Goal: Transaction & Acquisition: Purchase product/service

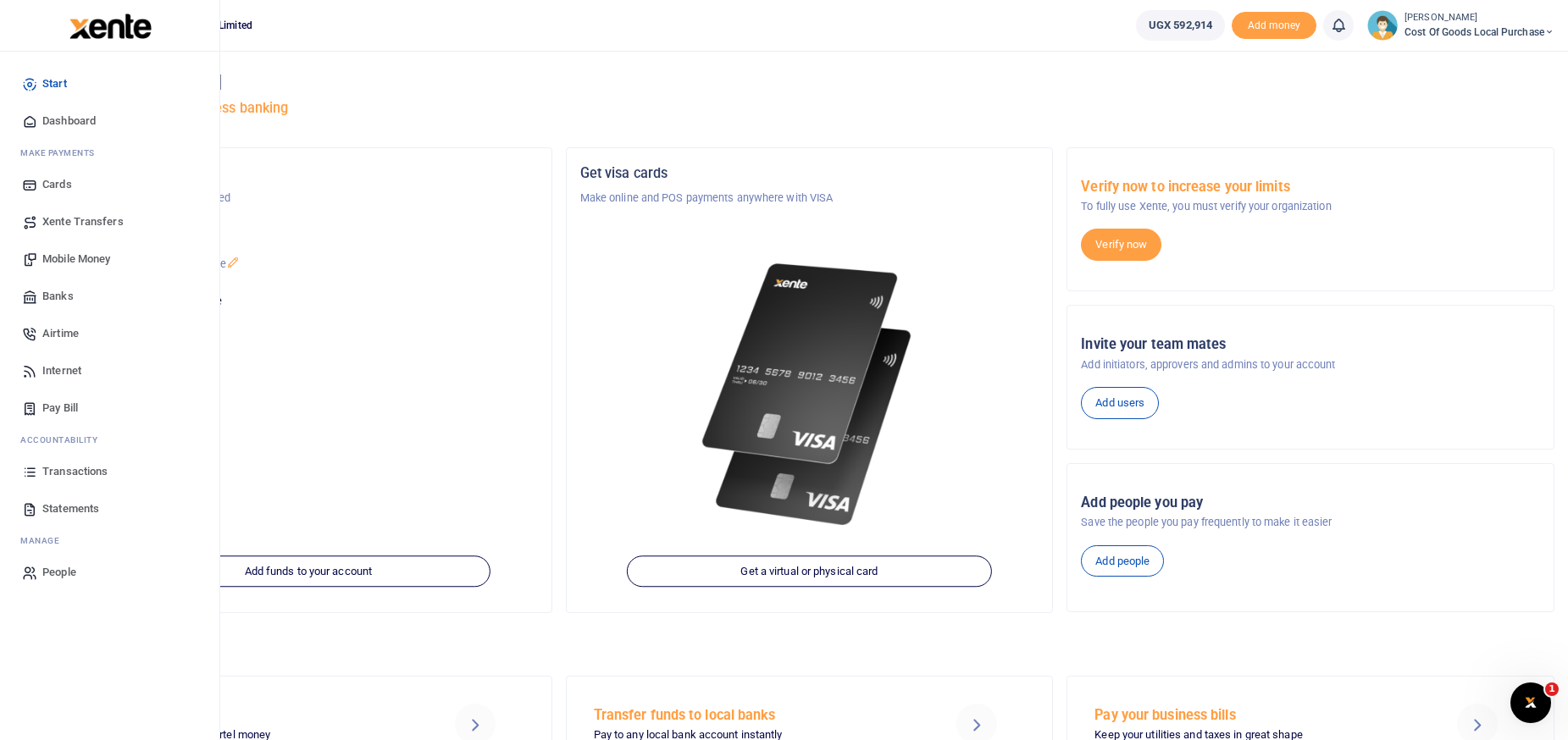
click at [79, 263] on span "Mobile Money" at bounding box center [76, 259] width 68 height 17
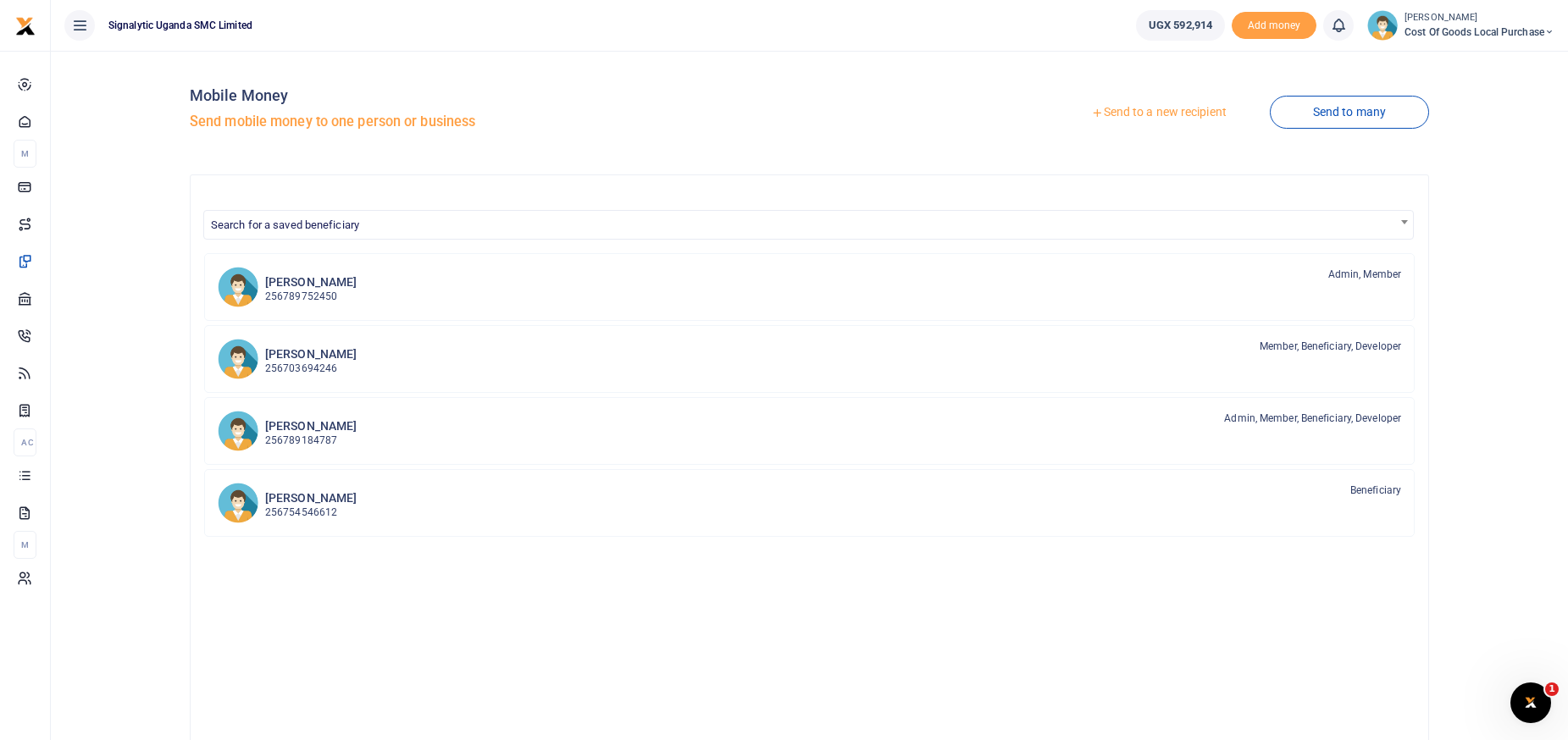
click at [1117, 108] on link "Send to a new recipient" at bounding box center [1158, 113] width 221 height 30
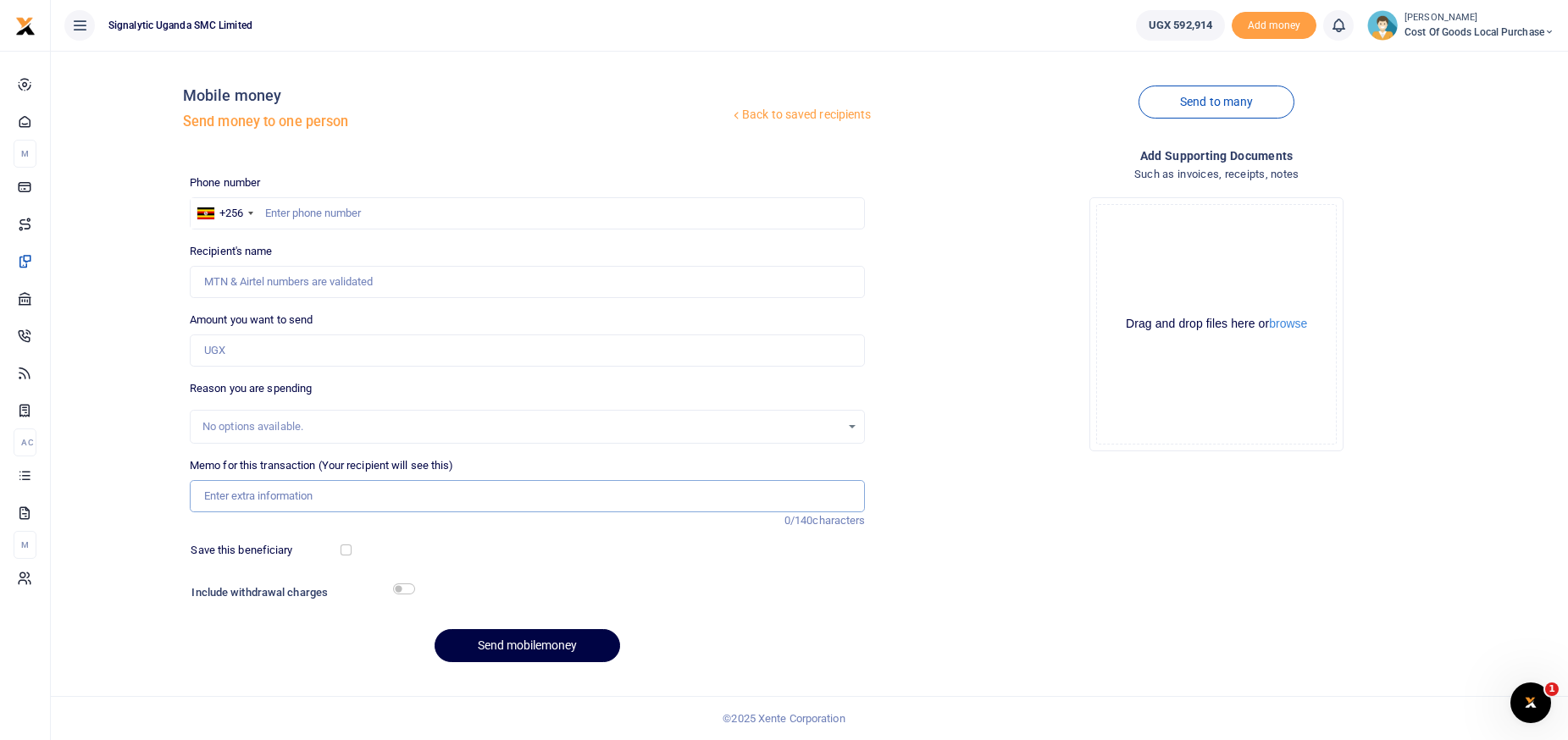
click at [253, 496] on input "Memo for this transaction (Your recipient will see this)" at bounding box center [528, 497] width 676 height 32
paste input "BILL/2025/08/0018"
click at [275, 500] on input "BILL/2025/08/0018" at bounding box center [528, 497] width 676 height 32
click at [362, 496] on input "VENDOR BILL 2025 08 0018" at bounding box center [528, 497] width 676 height 32
type input "VENDOR BILL 2025 08 0018 BEING PAYMENT FOR 120 BOLTS AND SCREWS OF 6MM BY 110MM"
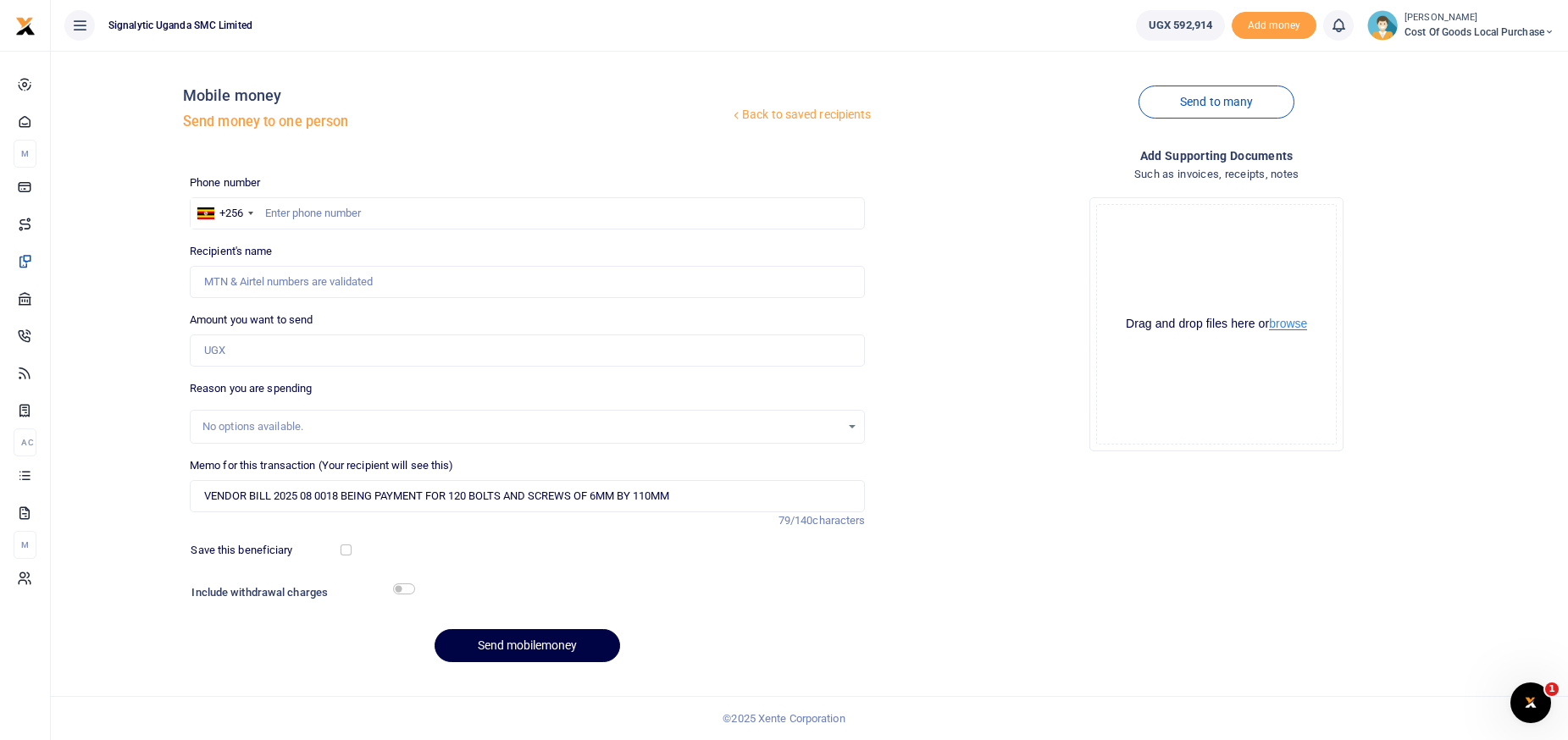
click at [1287, 325] on button "browse" at bounding box center [1287, 324] width 38 height 13
click at [288, 346] on input "Amount you want to send" at bounding box center [528, 350] width 676 height 32
type input "126,000"
click at [294, 218] on input "text" at bounding box center [528, 213] width 676 height 32
paste input "0772006259"
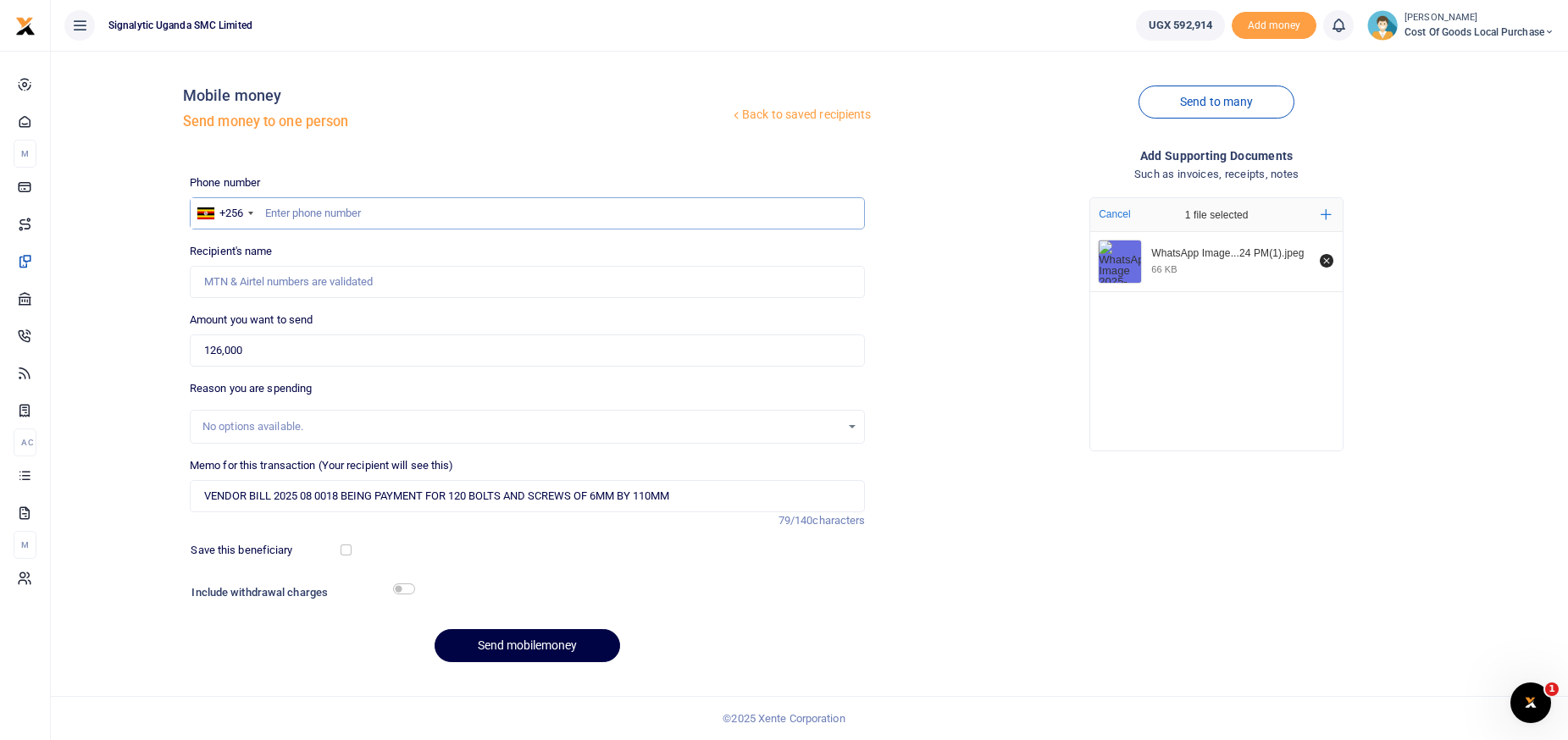
type input "0772006259"
type input "[PERSON_NAME]"
type input "0772006259"
click at [704, 488] on input "VENDOR BILL 2025 08 0018 BEING PAYMENT FOR 120 BOLTS AND SCREWS OF 6MM BY 110MM" at bounding box center [528, 497] width 676 height 32
type input "VENDOR BILL 2025 08 0018 BEING PAYMENT FOR 120 BOLTS AND SCREWS OF 6MM BY 110MM…"
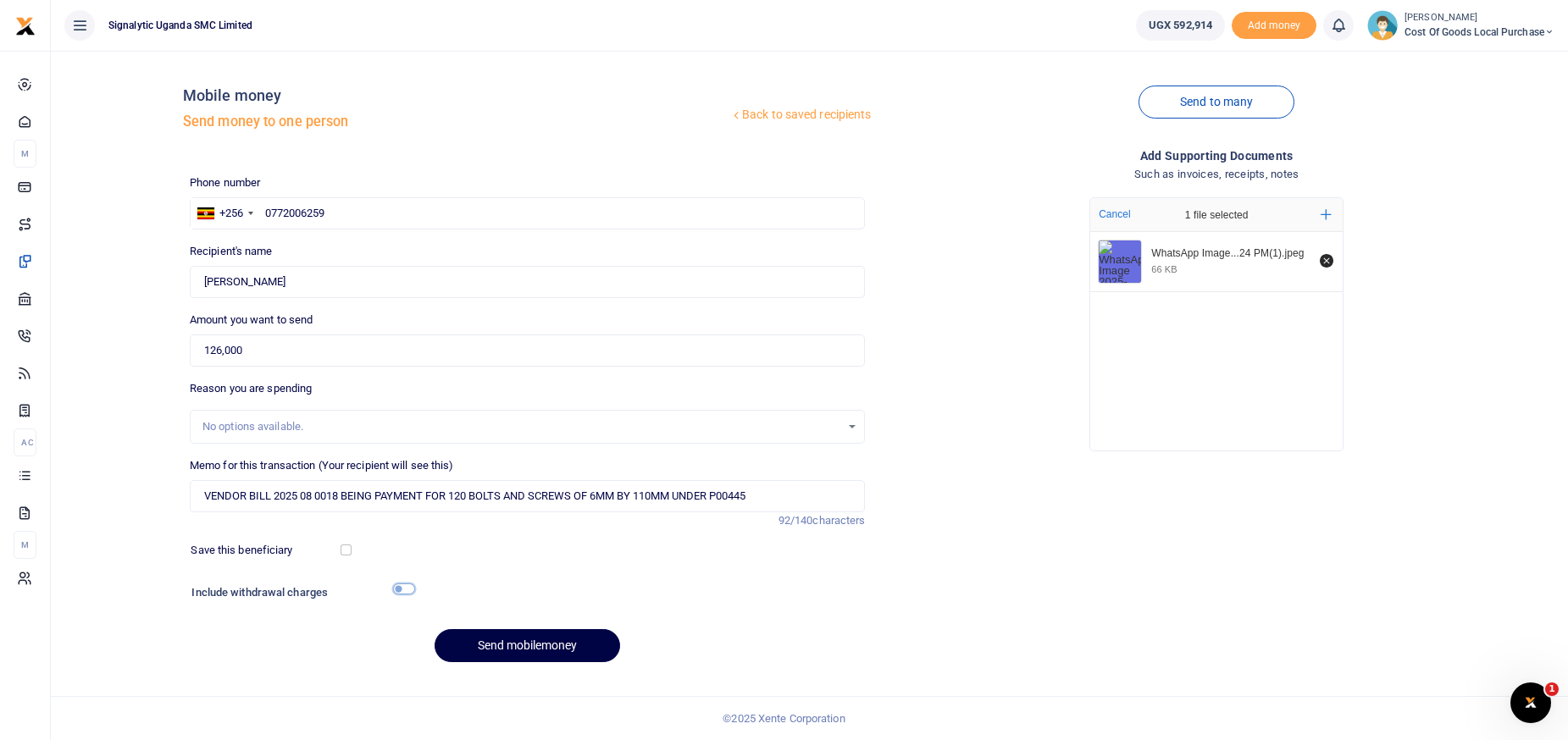
click at [411, 588] on input "checkbox" at bounding box center [404, 590] width 22 height 11
checkbox input "true"
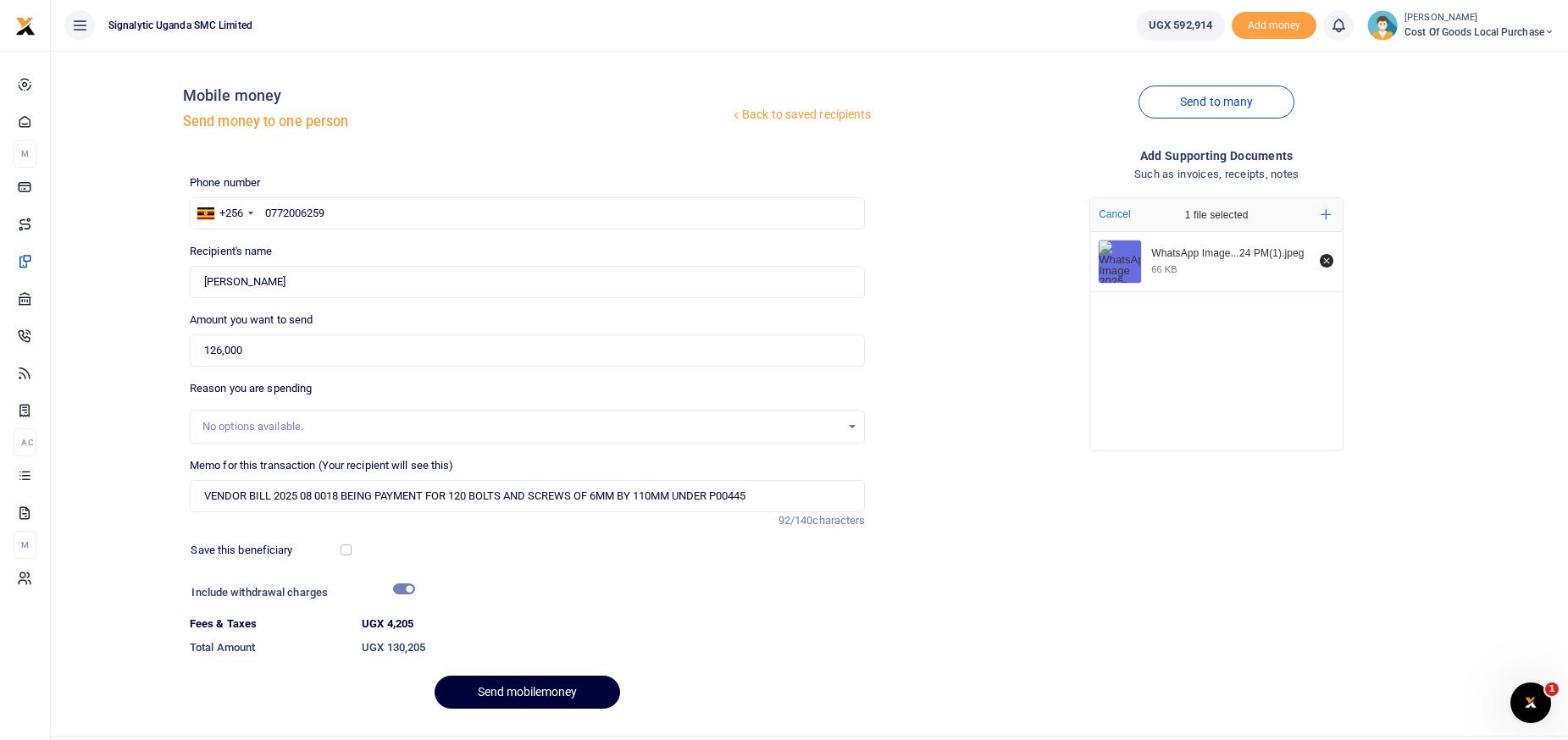
click at [510, 691] on button "Send mobilemoney" at bounding box center [528, 692] width 186 height 33
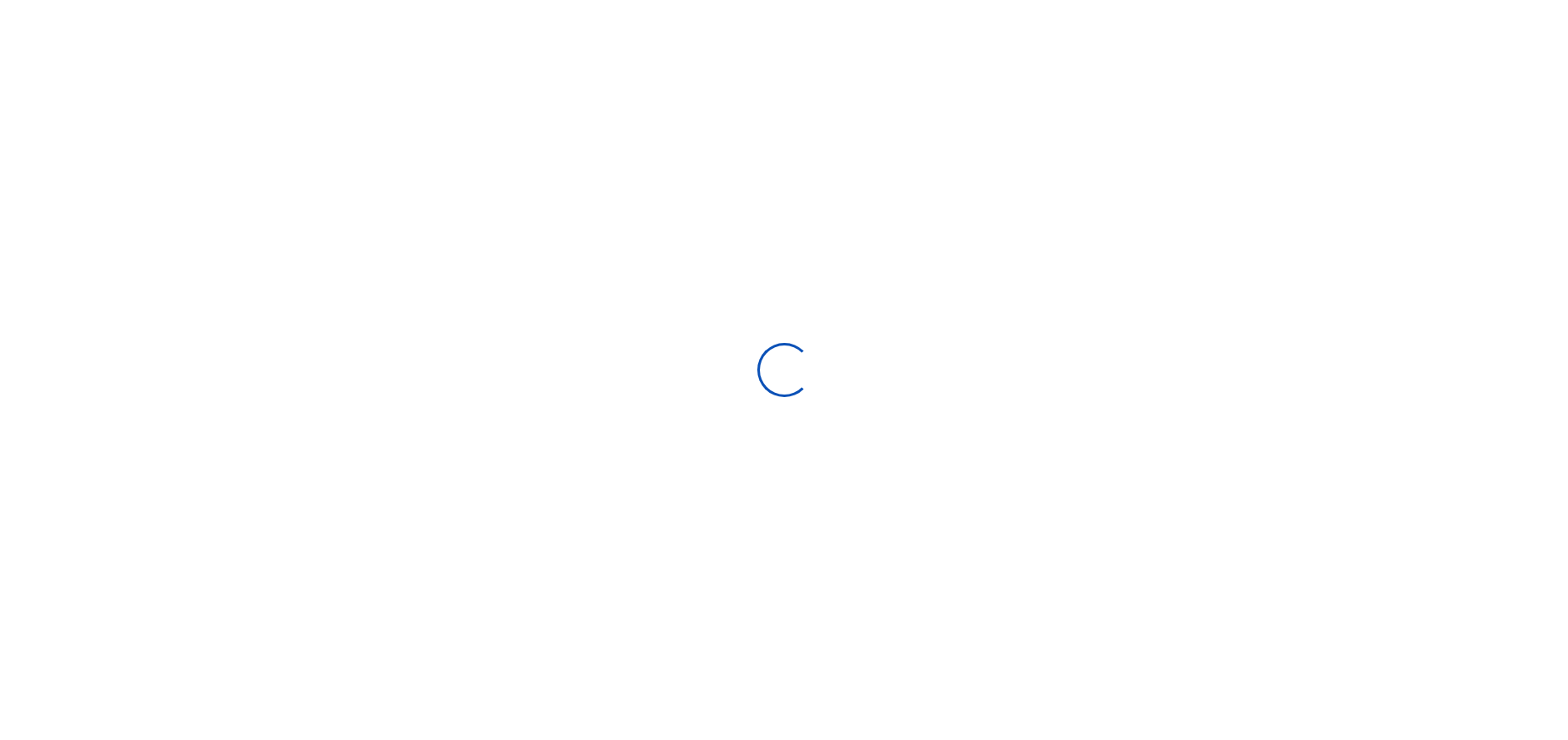
select select "Loading bundles"
select select
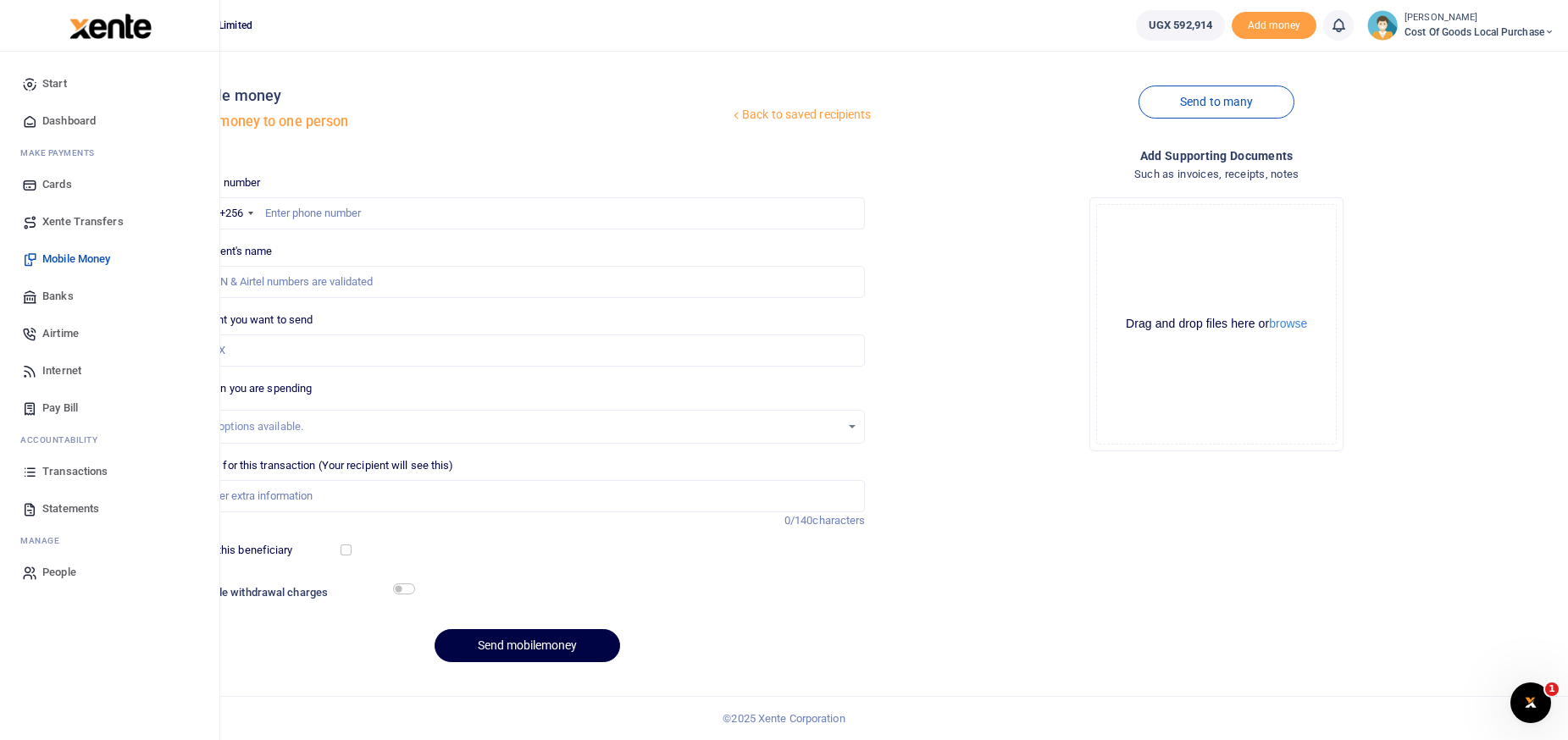
click at [73, 483] on link "Transactions" at bounding box center [109, 472] width 192 height 38
